Goal: Transaction & Acquisition: Register for event/course

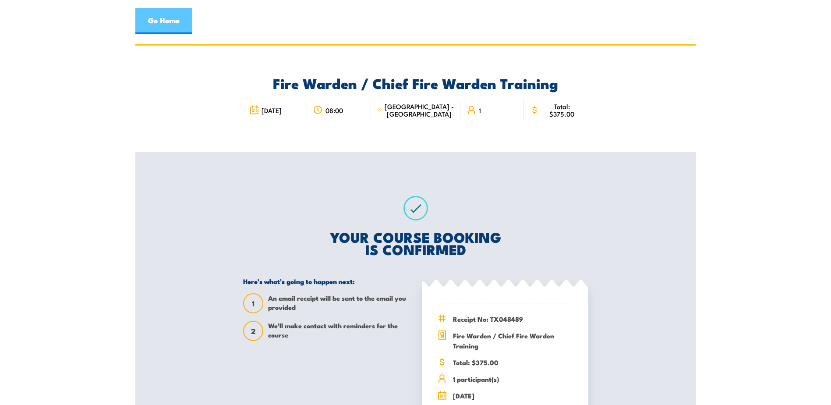
click at [170, 18] on link "Go Home" at bounding box center [163, 21] width 57 height 26
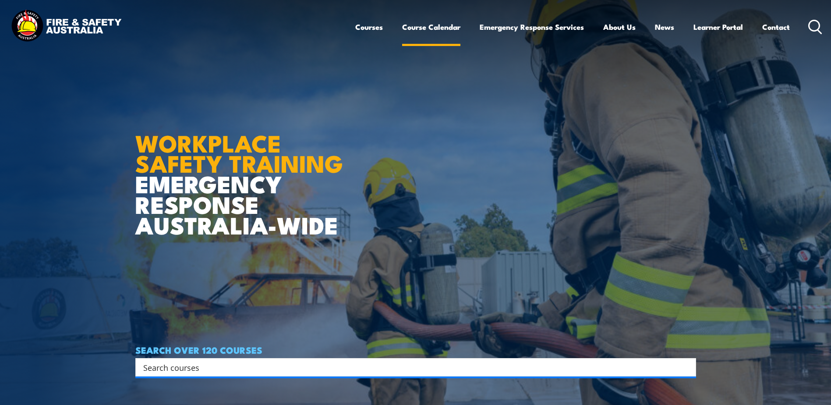
click at [418, 22] on link "Course Calendar" at bounding box center [431, 26] width 58 height 23
click at [427, 28] on link "Course Calendar" at bounding box center [431, 26] width 58 height 23
click at [418, 28] on link "Course Calendar" at bounding box center [431, 26] width 58 height 23
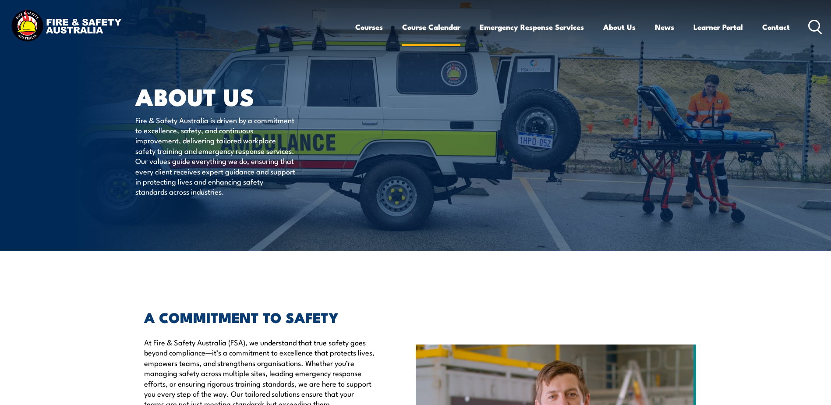
click at [428, 25] on link "Course Calendar" at bounding box center [431, 26] width 58 height 23
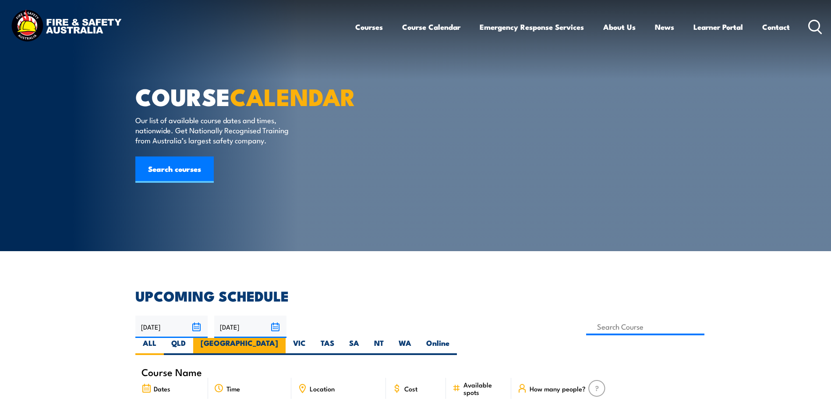
click at [286, 338] on label "NSW" at bounding box center [239, 346] width 92 height 17
click at [284, 338] on input "NSW" at bounding box center [281, 341] width 6 height 6
radio input "true"
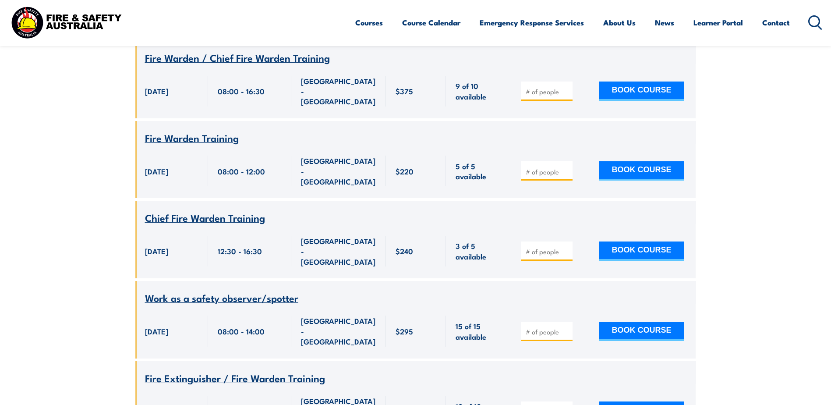
scroll to position [4012, 0]
type input "1"
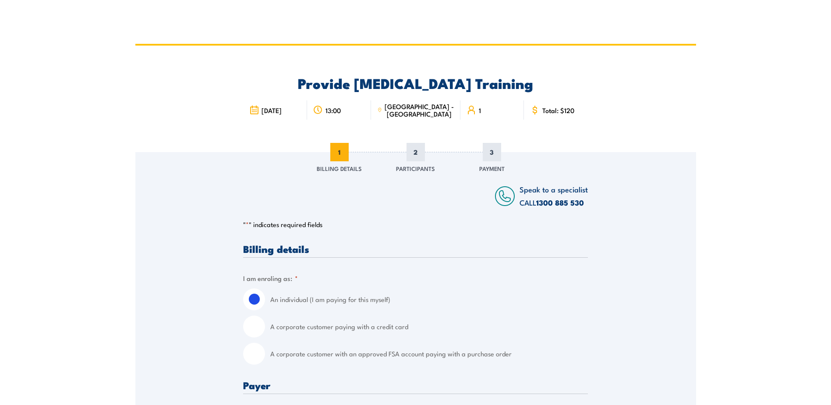
click at [256, 353] on input "A corporate customer with an approved FSA account paying with a purchase order" at bounding box center [254, 354] width 22 height 22
radio input "true"
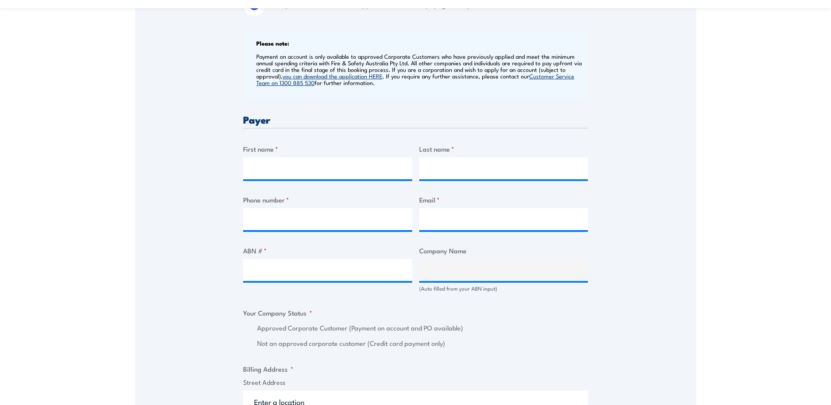
scroll to position [350, 0]
click at [255, 161] on input "First name *" at bounding box center [327, 166] width 169 height 22
type input "[PERSON_NAME]"
type input "Hayman"
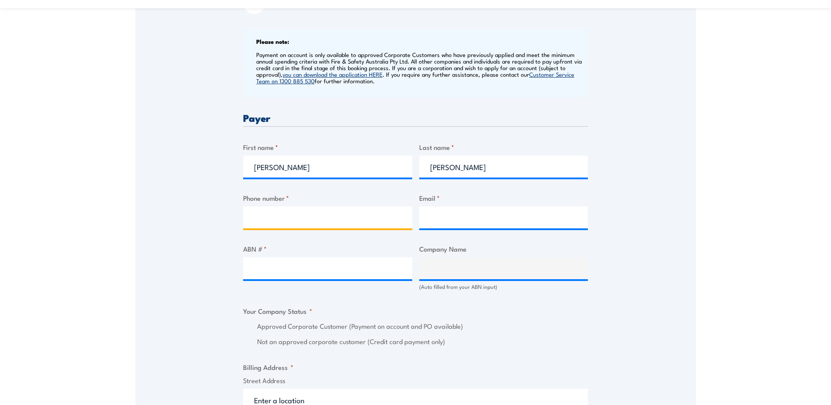
type input "0468566947"
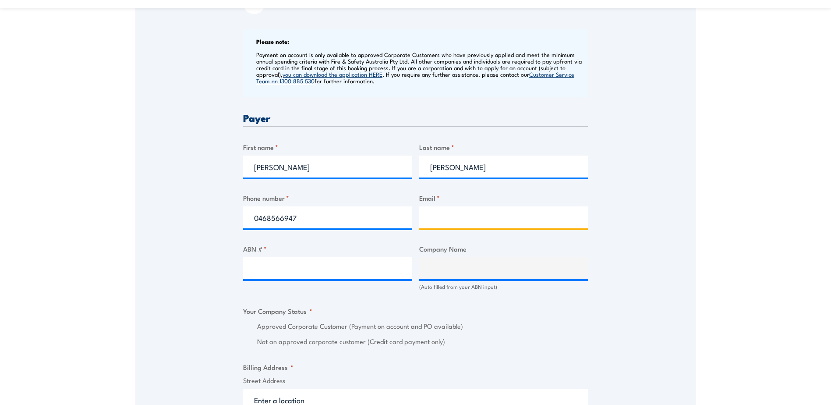
type input "leanne.hayman@dbschenker.com"
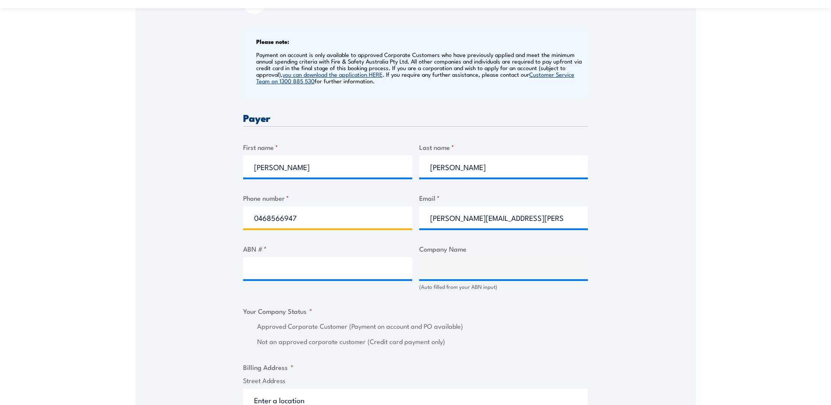
click at [269, 221] on input "0468566947" at bounding box center [327, 217] width 169 height 22
click at [287, 217] on input "0468 566947" at bounding box center [327, 217] width 169 height 22
type input "0468 566 947"
click at [277, 272] on input "ABN # *" at bounding box center [327, 268] width 169 height 22
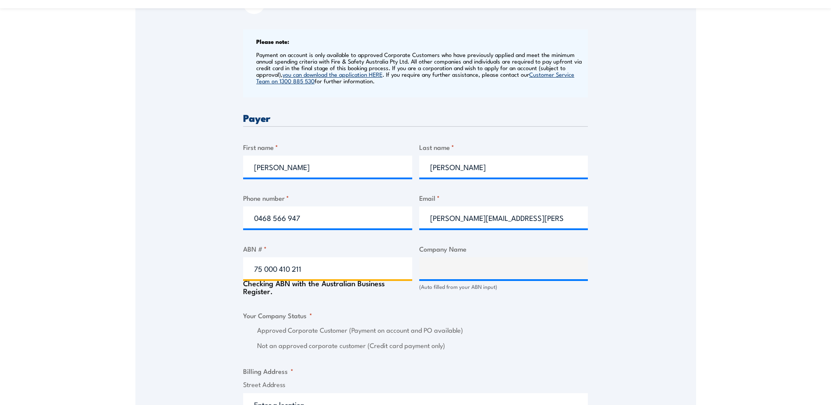
type input "75 000 410 211"
type input "SCHENKER AUSTRALIA PTY LTD"
radio input "true"
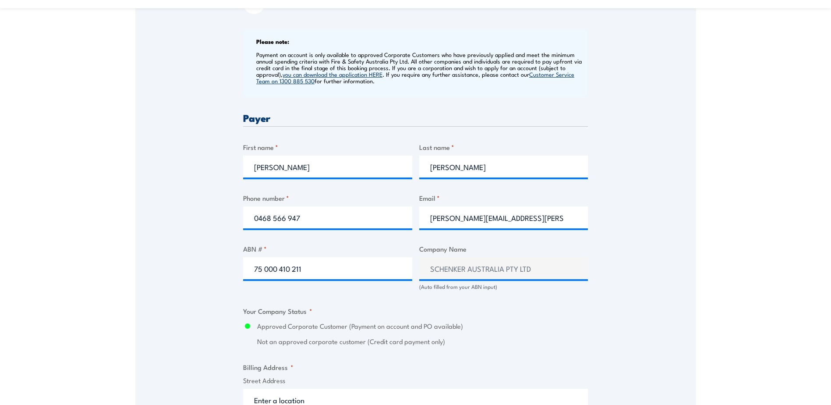
click at [575, 310] on fieldset "Your Company Status * Approved Corporate Customer (Payment on account and PO av…" at bounding box center [415, 326] width 345 height 41
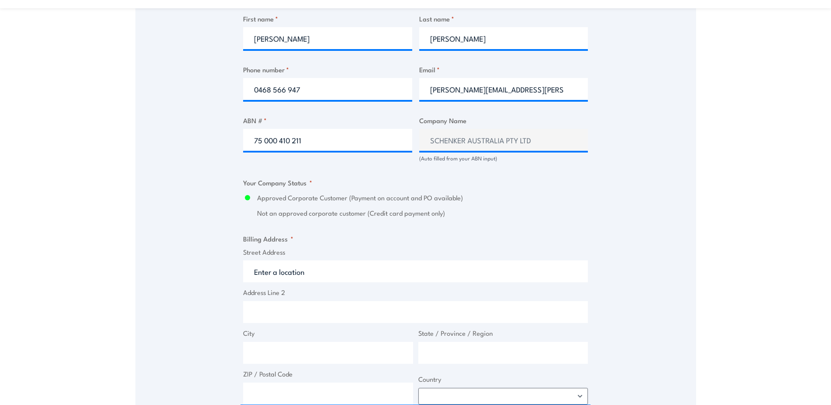
scroll to position [482, 0]
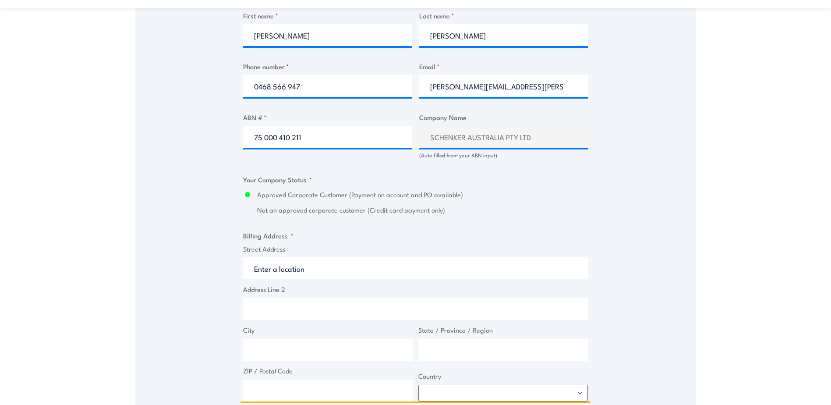
click at [296, 272] on input "Street Address" at bounding box center [415, 268] width 345 height 22
type input "8 Kangaroo Ave"
type input "Eastern Creek"
type input "[GEOGRAPHIC_DATA]"
type input "2766"
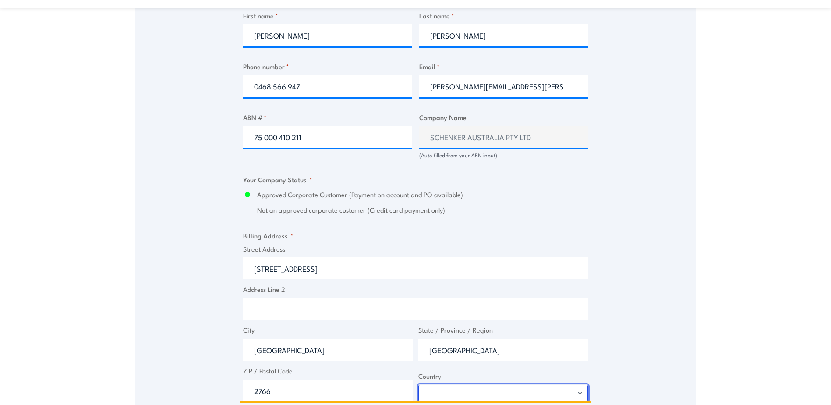
select select "Australia"
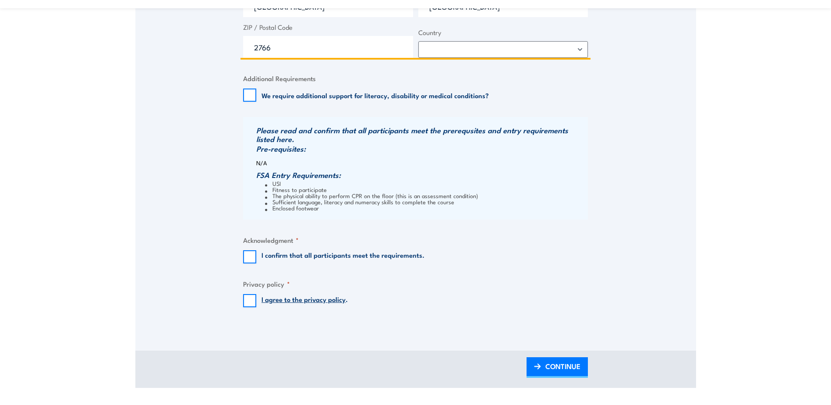
scroll to position [832, 0]
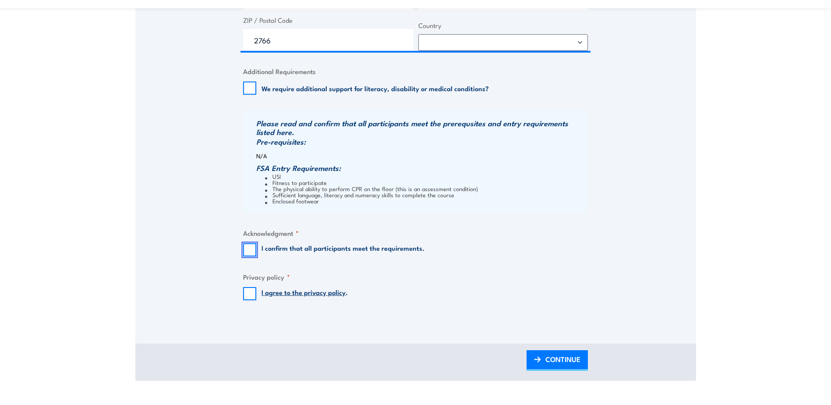
click at [247, 253] on input "I confirm that all participants meet the requirements." at bounding box center [249, 249] width 13 height 13
checkbox input "true"
click at [248, 293] on input "I agree to the privacy policy ." at bounding box center [249, 293] width 13 height 13
checkbox input "true"
click at [548, 360] on span "CONTINUE" at bounding box center [562, 358] width 35 height 23
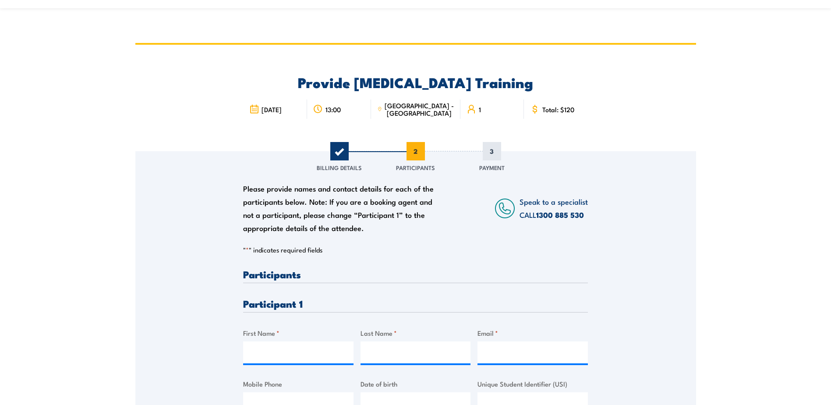
scroll to position [0, 0]
click at [261, 351] on input "First Name *" at bounding box center [298, 353] width 110 height 22
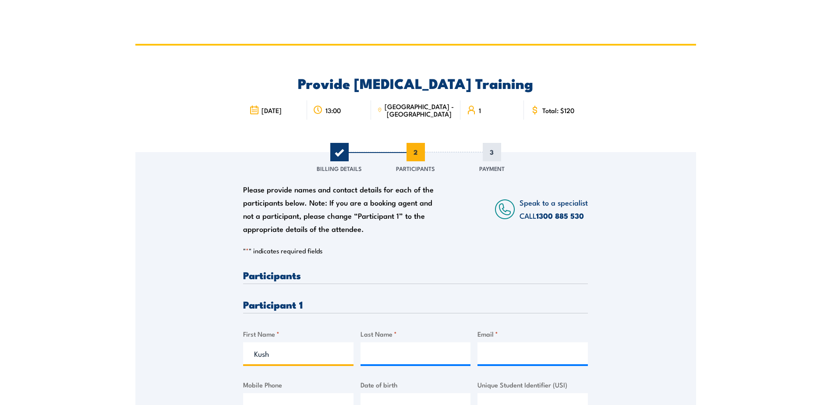
type input "Kusha"
type input "Maharaj"
type input "kusha.maharaj@dbschenker.com"
type input "0404458851"
type input "Kusha"
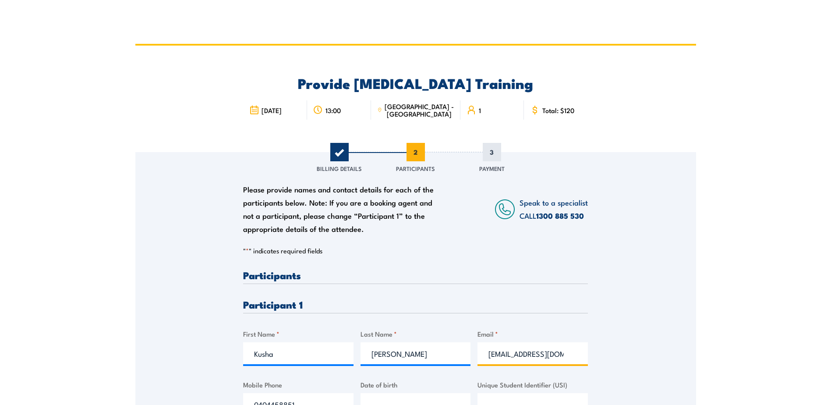
scroll to position [0, 22]
drag, startPoint x: 565, startPoint y: 358, endPoint x: 536, endPoint y: 354, distance: 29.6
click at [536, 354] on input "kusha.maharaj@dbschenker.com" at bounding box center [532, 353] width 110 height 22
drag, startPoint x: 579, startPoint y: 353, endPoint x: 481, endPoint y: 356, distance: 98.2
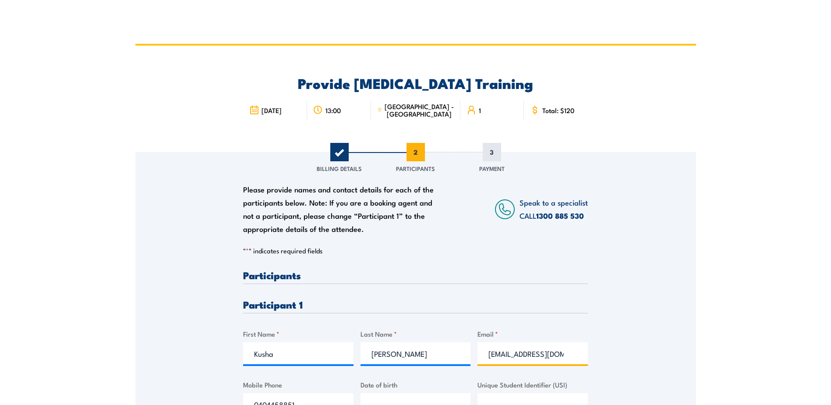
click at [481, 356] on input "kusha.maharaj@dbschenker.com" at bounding box center [532, 353] width 110 height 22
click at [491, 356] on input "kusha.maharaj@dbschenker.com" at bounding box center [532, 353] width 110 height 22
paste input "nandani.maharaj@yahoo.com"
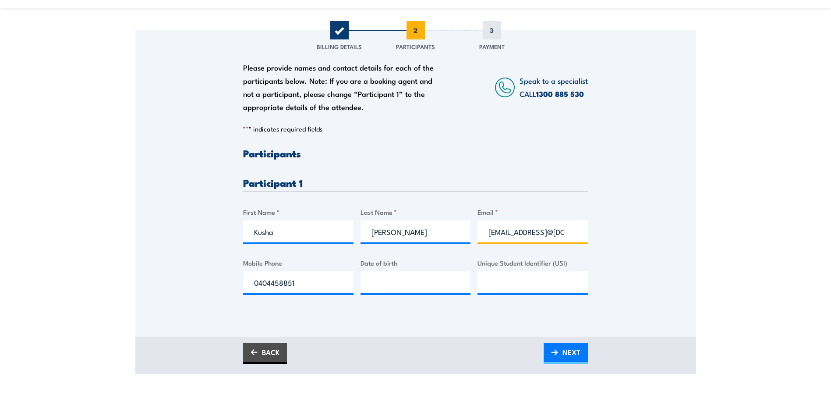
scroll to position [131, 0]
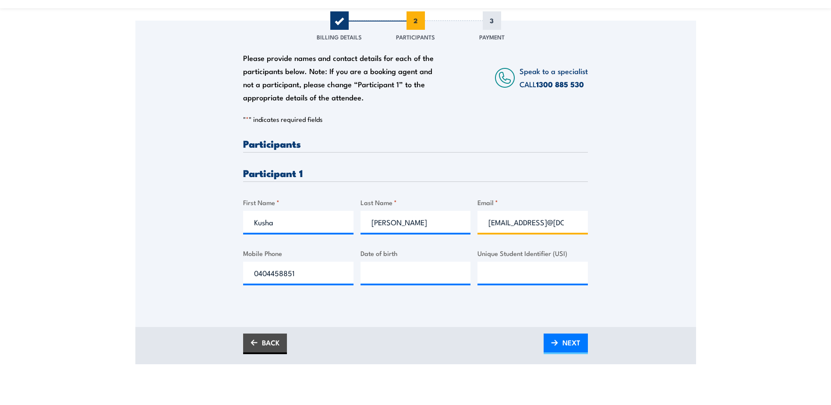
type input "nandani.maharaj@yahoo.comusha.maharaj@dbschenker.com"
click at [272, 274] on input "0404458851" at bounding box center [298, 272] width 110 height 22
click at [286, 272] on input "0404 458851" at bounding box center [298, 272] width 110 height 22
type input "0404 458 851"
click at [394, 272] on input "__/__/____" at bounding box center [415, 272] width 110 height 22
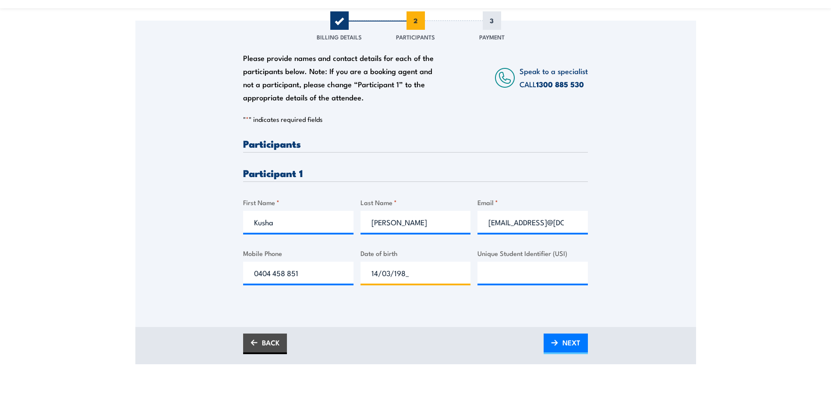
type input "14/03/1981"
click at [531, 272] on input "Unique Student Identifier (USI)" at bounding box center [532, 272] width 110 height 22
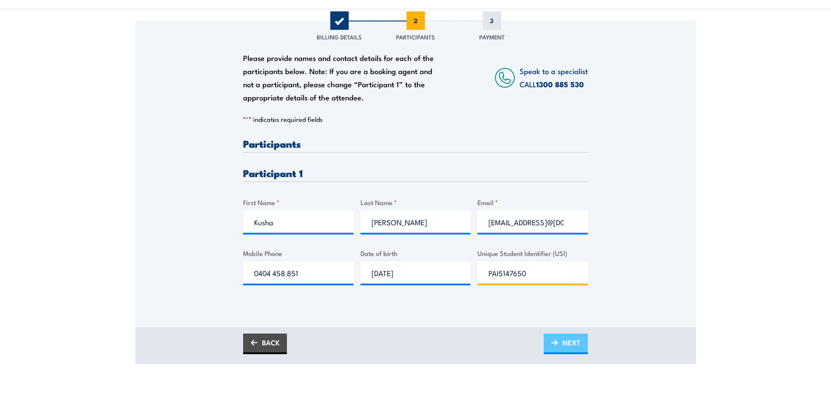
type input "PAI5147650"
click at [571, 339] on span "NEXT" at bounding box center [571, 342] width 18 height 23
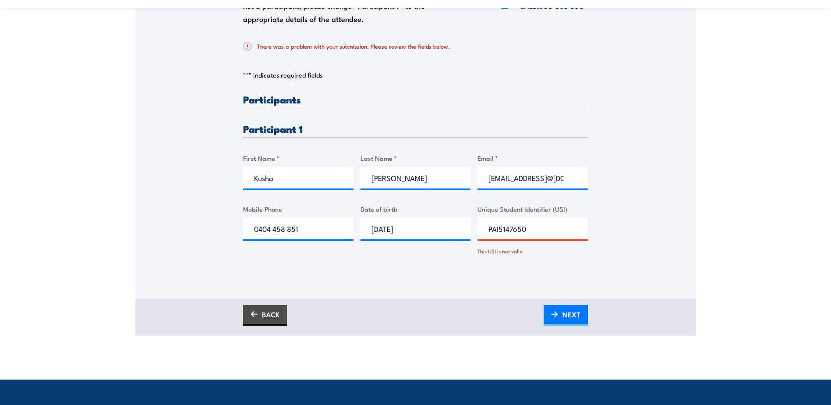
scroll to position [219, 0]
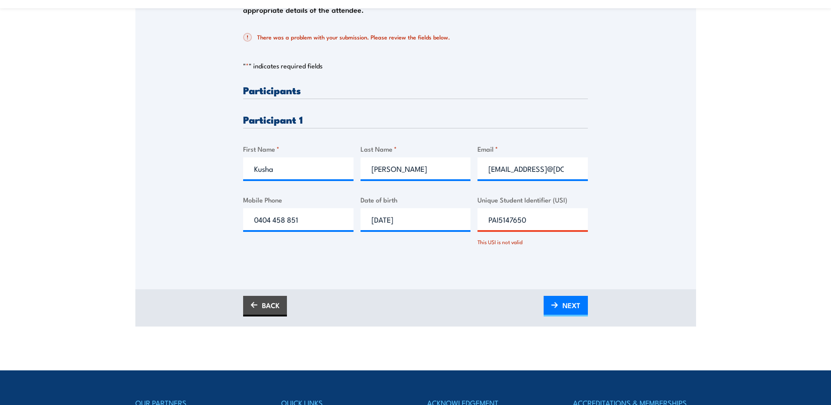
drag, startPoint x: 529, startPoint y: 220, endPoint x: 487, endPoint y: 220, distance: 42.0
click at [487, 220] on input "PAI5147650" at bounding box center [532, 219] width 110 height 22
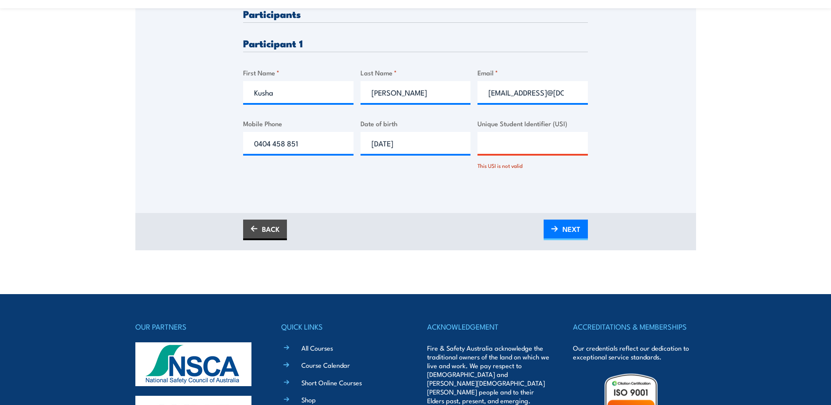
scroll to position [307, 0]
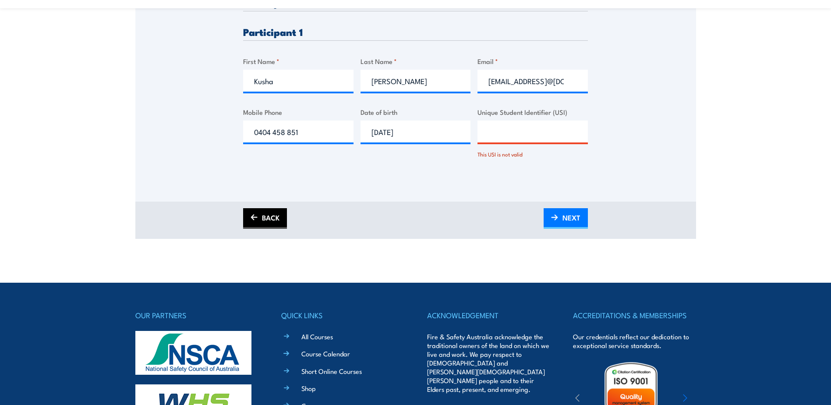
click at [260, 217] on link "BACK" at bounding box center [265, 218] width 44 height 21
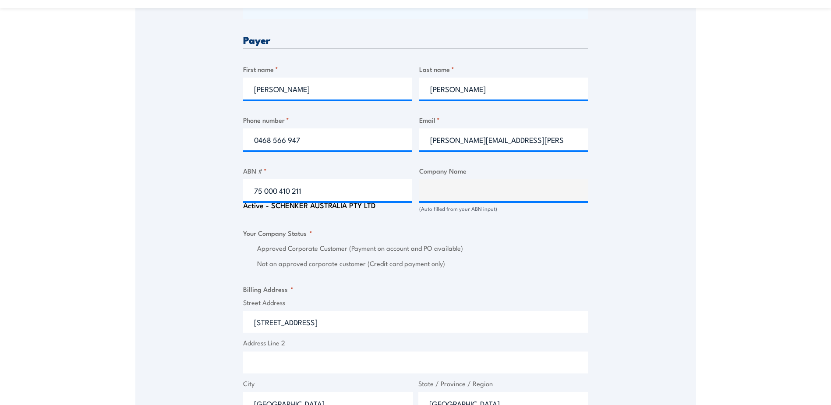
scroll to position [482, 0]
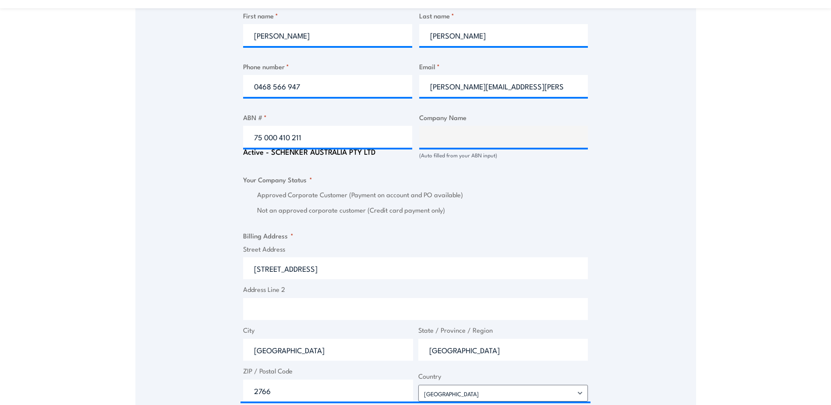
click at [523, 207] on label "Not an approved corporate customer (Credit card payment only)" at bounding box center [422, 210] width 331 height 10
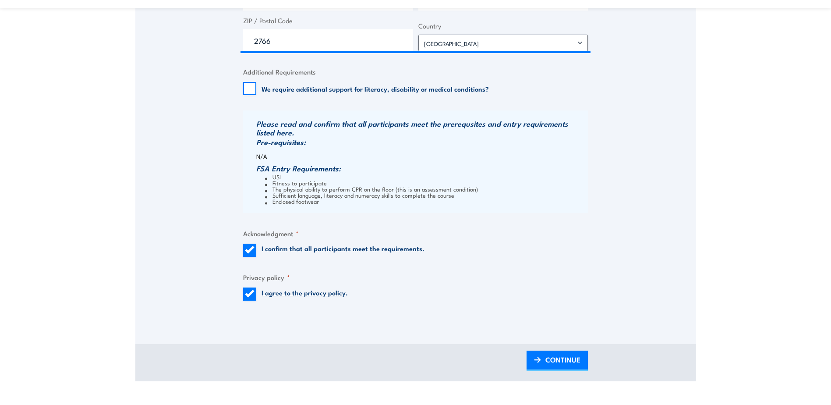
scroll to position [832, 0]
click at [565, 358] on span "CONTINUE" at bounding box center [562, 358] width 35 height 23
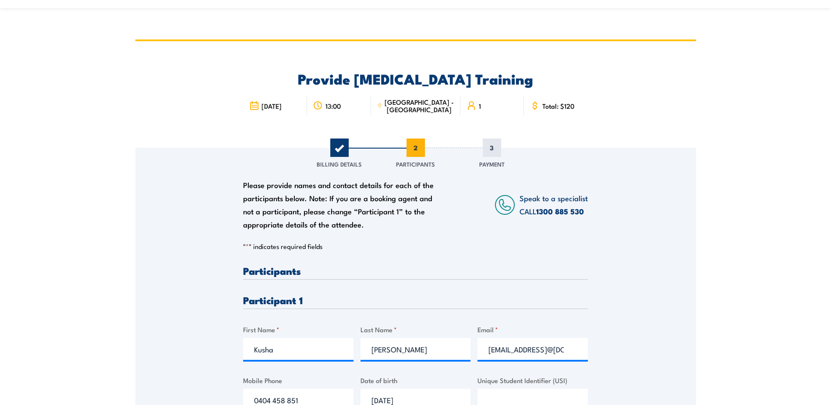
scroll to position [0, 0]
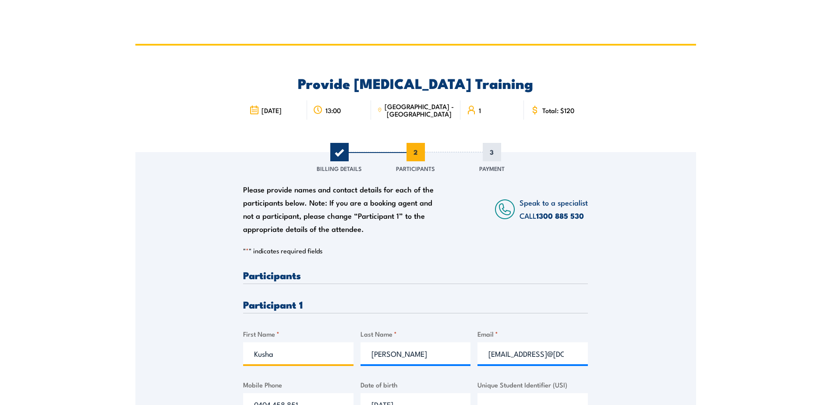
drag, startPoint x: 281, startPoint y: 356, endPoint x: 246, endPoint y: 353, distance: 35.1
click at [246, 353] on input "Kusha" at bounding box center [298, 353] width 110 height 22
type input "Ghanshyam"
drag, startPoint x: 408, startPoint y: 357, endPoint x: 358, endPoint y: 355, distance: 50.0
click at [358, 355] on div "Please provide names and contact details for each of the participants below. No…" at bounding box center [415, 350] width 345 height 160
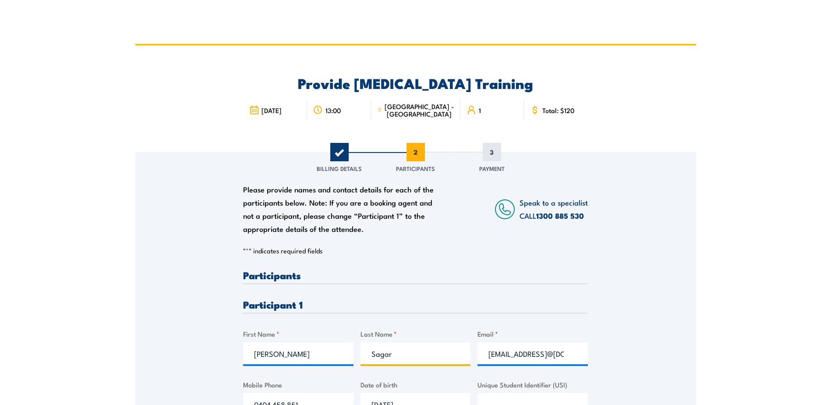
type input "Sagar"
drag, startPoint x: 568, startPoint y: 357, endPoint x: 480, endPoint y: 361, distance: 87.3
click at [480, 361] on input "nandani.maharaj@yahoo.comusha.maharaj@dbschenker.com" at bounding box center [532, 353] width 110 height 22
drag, startPoint x: 575, startPoint y: 353, endPoint x: 479, endPoint y: 354, distance: 95.9
click at [479, 354] on input "o.comusha.maharaj@dbschenker.com" at bounding box center [532, 353] width 110 height 22
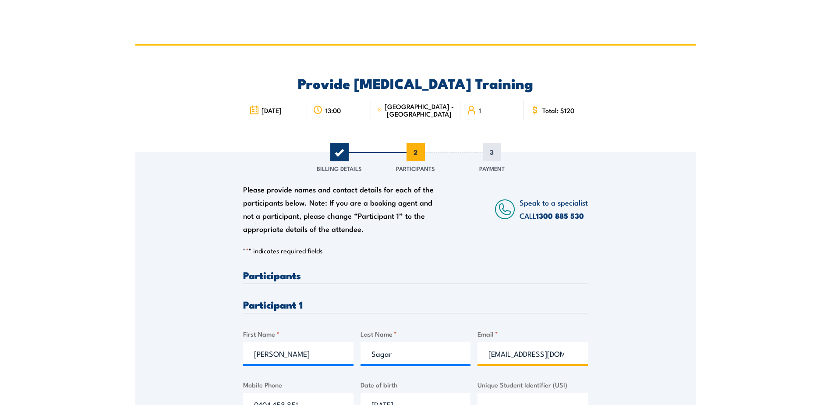
type input "enker.com"
drag, startPoint x: 535, startPoint y: 353, endPoint x: 484, endPoint y: 351, distance: 51.3
click at [484, 351] on input "enker.com" at bounding box center [532, 353] width 110 height 22
click at [488, 355] on input "Email *" at bounding box center [532, 353] width 110 height 22
paste input "ghanshyam_sagar2000@yahoo.com"
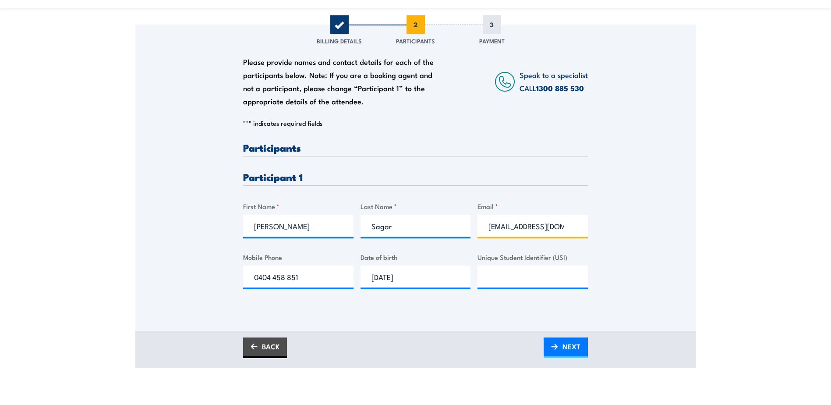
scroll to position [131, 0]
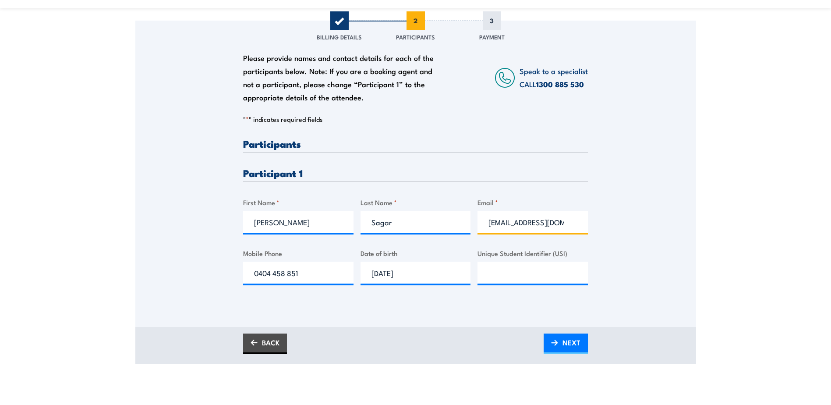
type input "ghanshyam_sagar2000@yahoo.com"
drag, startPoint x: 303, startPoint y: 272, endPoint x: 220, endPoint y: 270, distance: 83.2
click at [220, 270] on div "Please provide names and contact details for each of the participants below. No…" at bounding box center [415, 162] width 561 height 282
type input "0415 882 123"
click at [415, 272] on input "14/03/1981" at bounding box center [415, 272] width 110 height 22
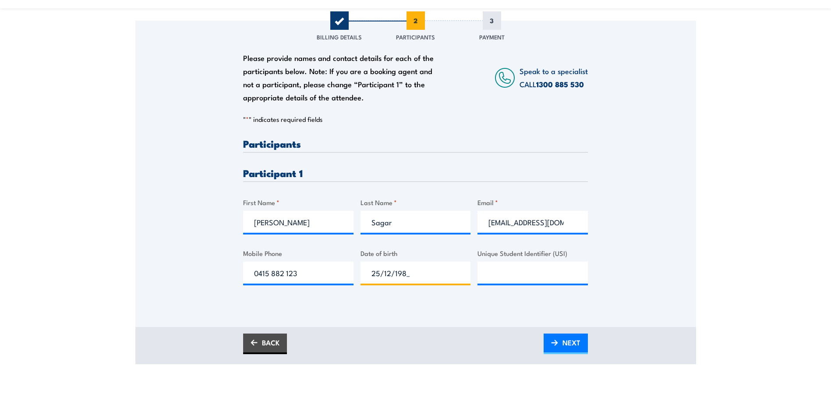
type input "25/12/1982"
click at [485, 276] on input "Unique Student Identifier (USI)" at bounding box center [532, 272] width 110 height 22
click at [497, 272] on input "Unique Student Identifier (USI)" at bounding box center [532, 272] width 110 height 22
paste input "LCCWKUX2XG"
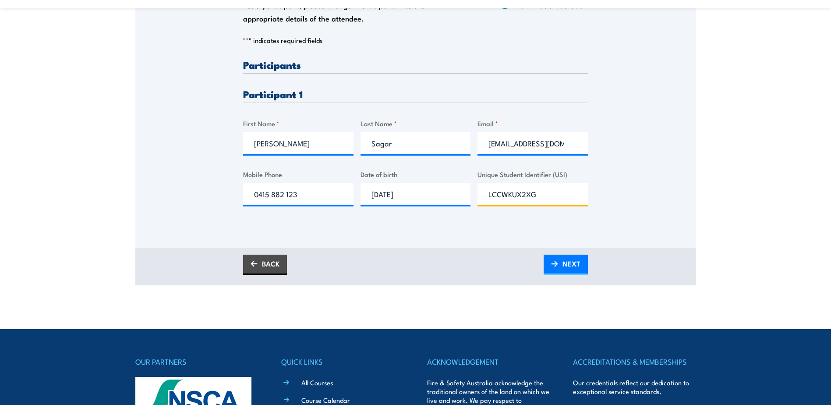
scroll to position [263, 0]
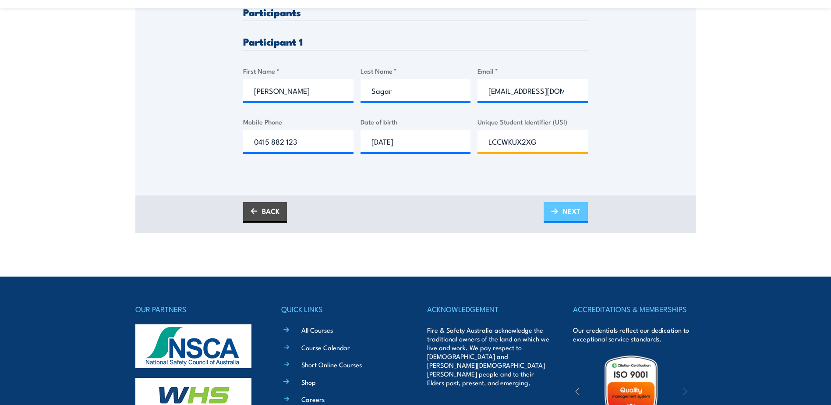
type input "LCCWKUX2XG"
click at [562, 210] on span "NEXT" at bounding box center [571, 210] width 18 height 23
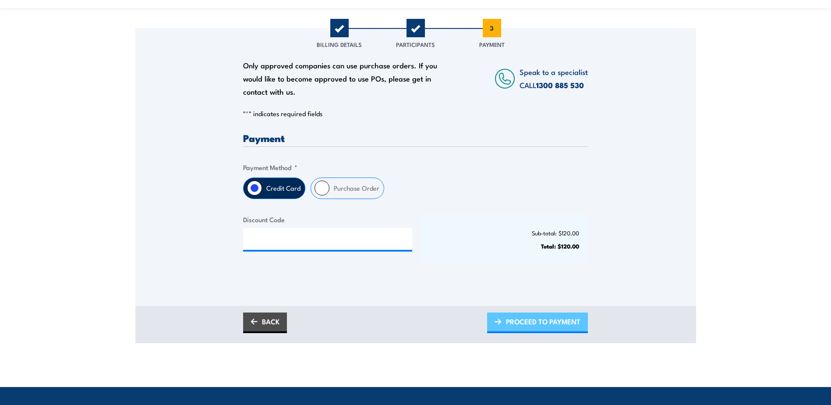
scroll to position [0, 0]
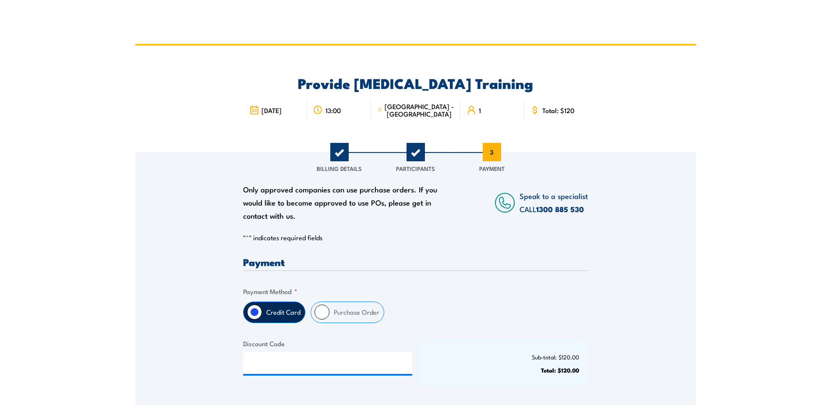
click at [320, 314] on input "Purchase Order" at bounding box center [321, 311] width 15 height 15
radio input "true"
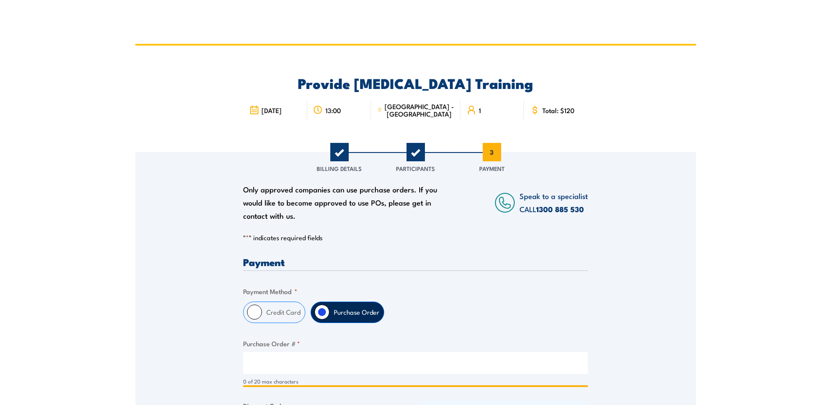
click at [261, 366] on input "Purchase Order # *" at bounding box center [415, 363] width 345 height 22
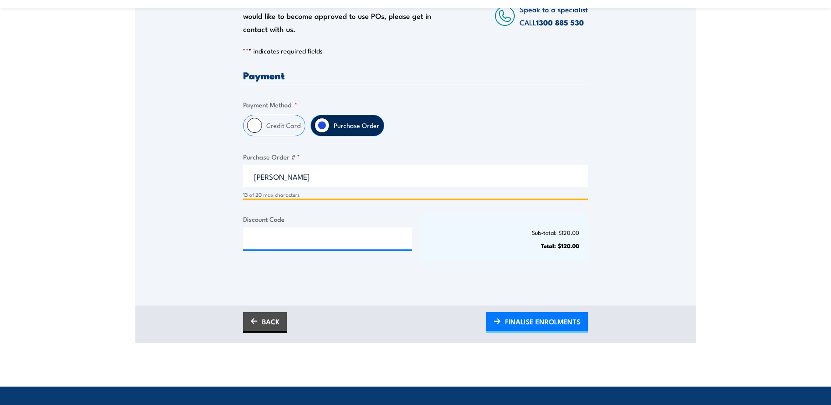
scroll to position [219, 0]
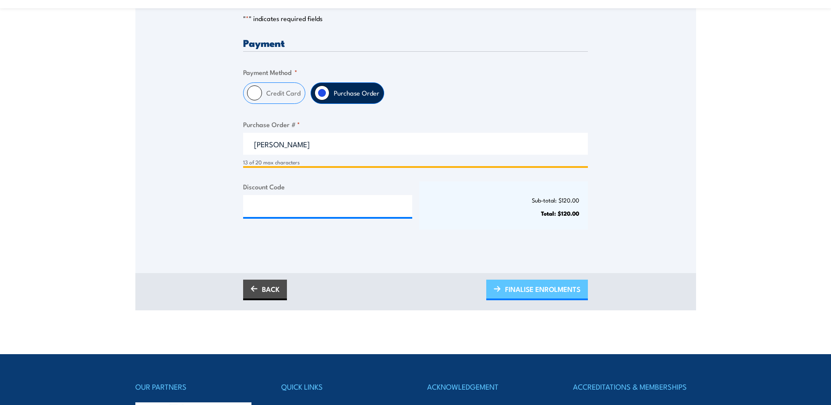
type input "Leanne Hayman"
click at [537, 290] on span "FINALISE ENROLMENTS" at bounding box center [542, 288] width 75 height 23
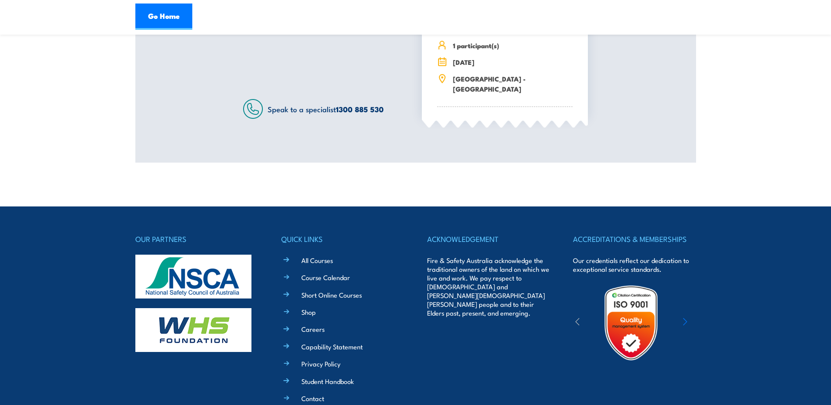
scroll to position [350, 0]
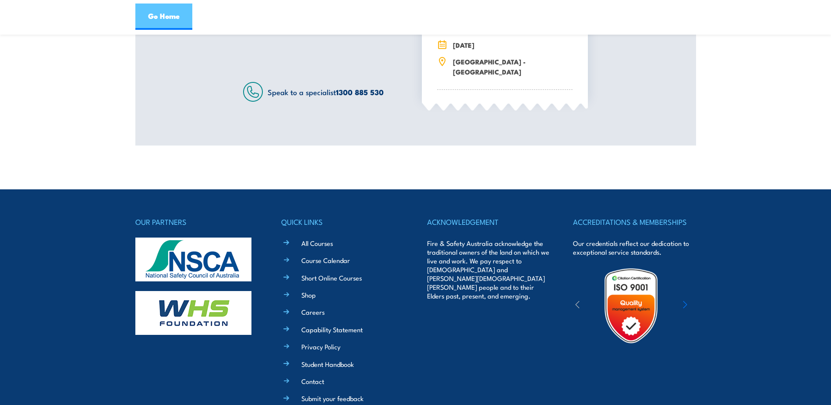
click at [166, 9] on link "Go Home" at bounding box center [163, 17] width 57 height 26
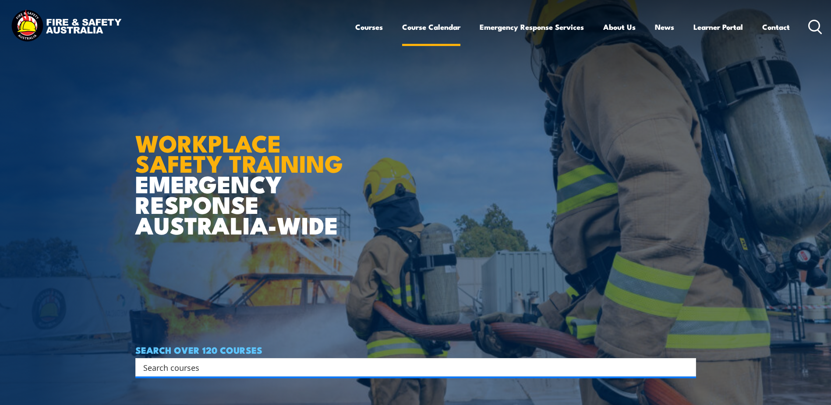
click at [442, 25] on link "Course Calendar" at bounding box center [431, 26] width 58 height 23
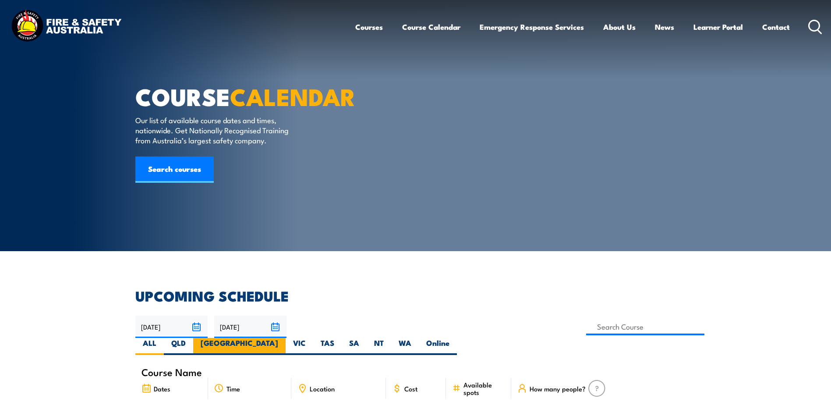
click at [286, 338] on label "[GEOGRAPHIC_DATA]" at bounding box center [239, 346] width 92 height 17
click at [284, 338] on input "[GEOGRAPHIC_DATA]" at bounding box center [281, 341] width 6 height 6
radio input "true"
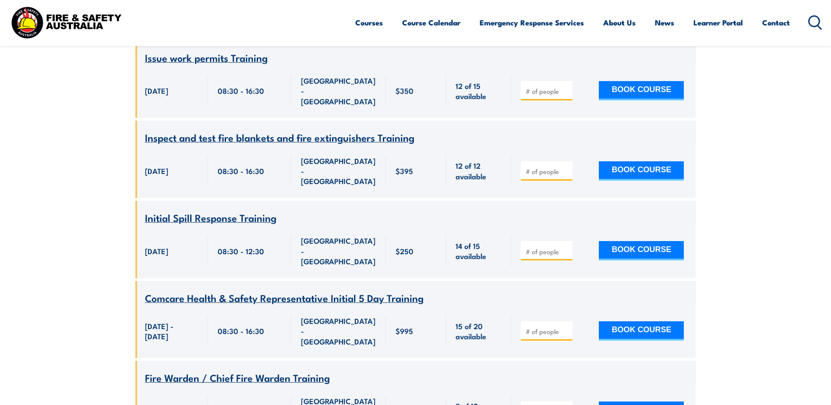
scroll to position [3705, 0]
